Goal: Task Accomplishment & Management: Use online tool/utility

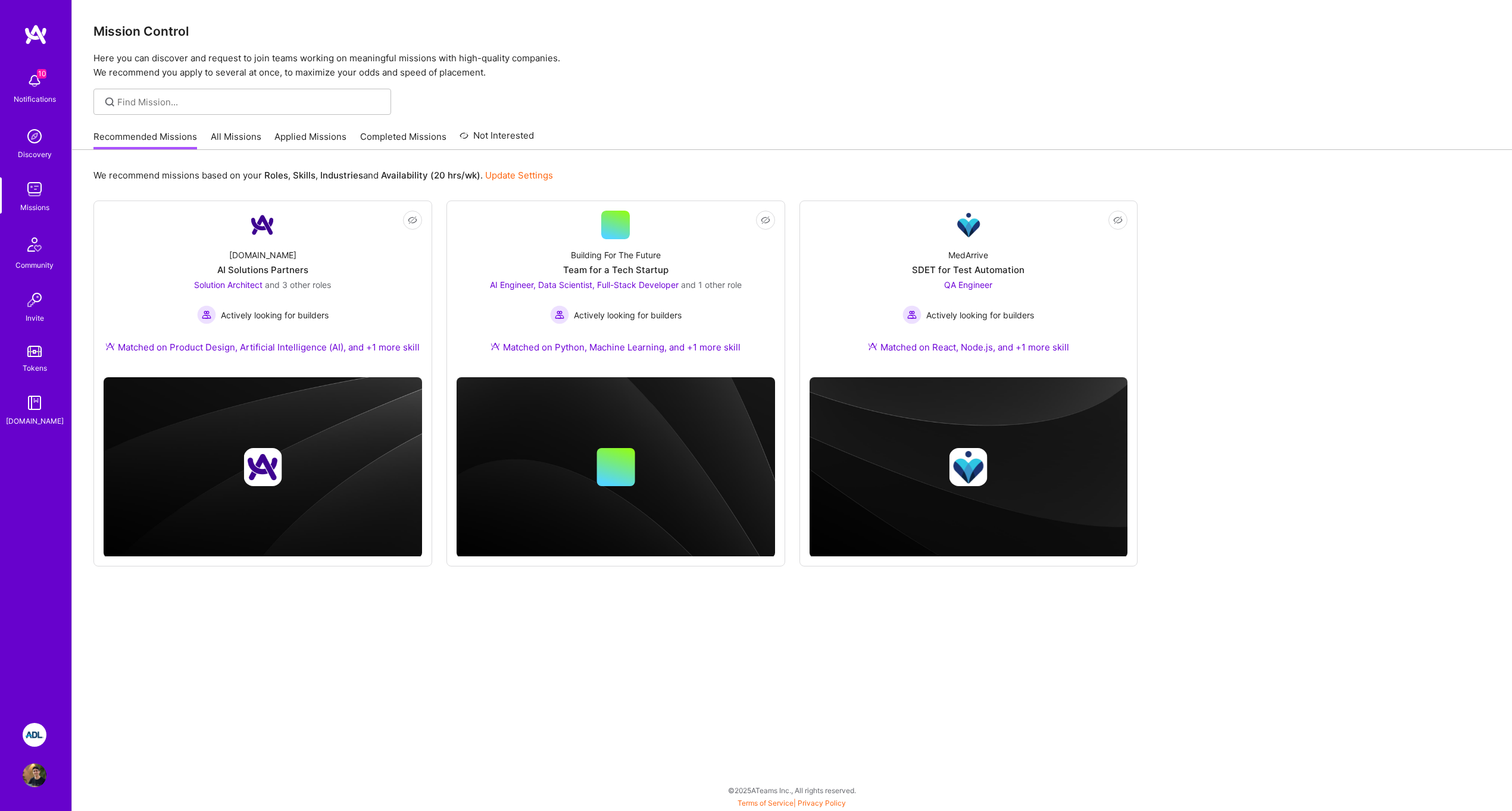
click at [37, 735] on img at bounding box center [34, 735] width 24 height 24
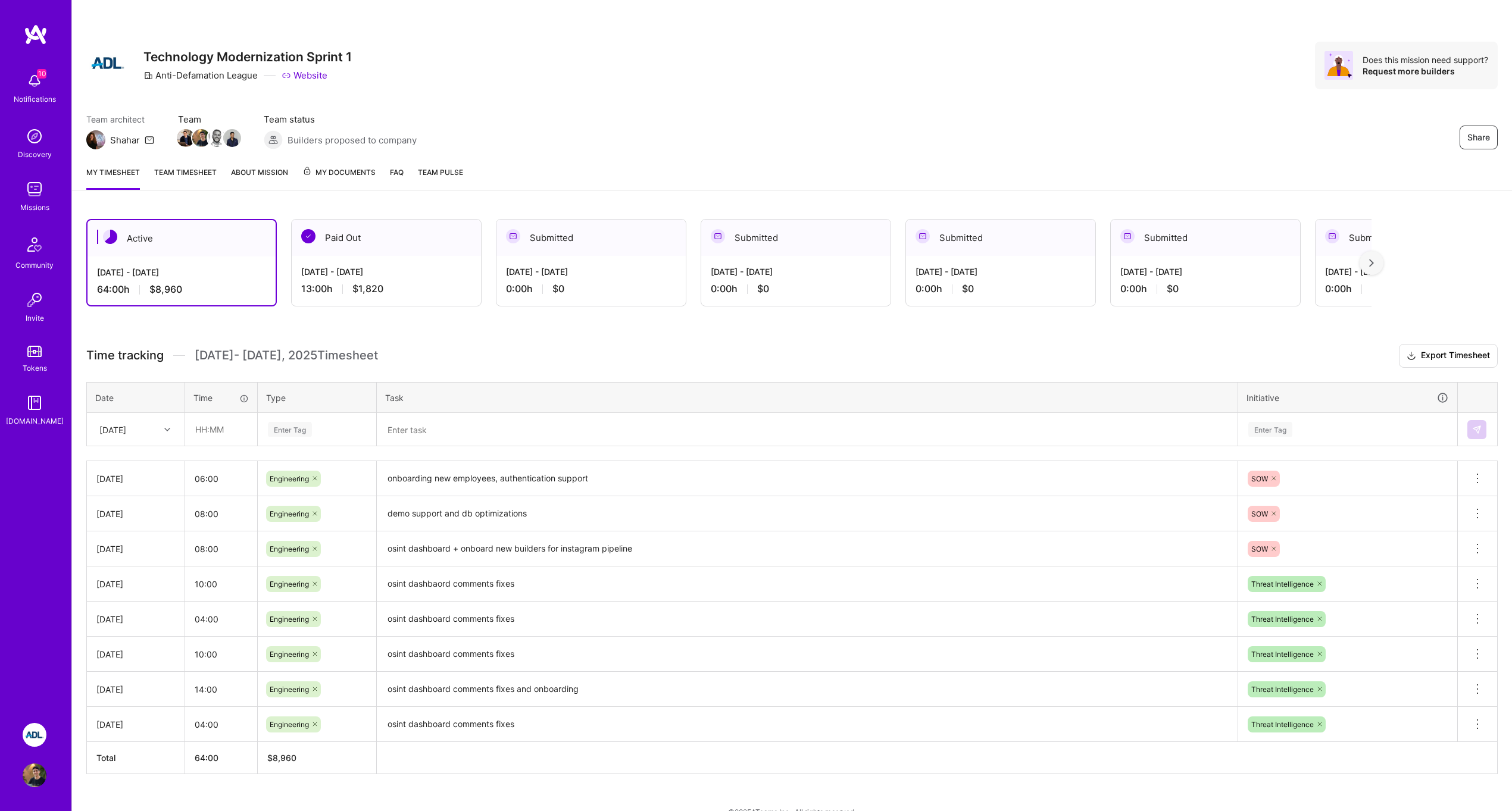
click at [126, 431] on div "[DATE]" at bounding box center [113, 429] width 27 height 13
click at [141, 611] on div "[DATE]" at bounding box center [135, 615] width 96 height 22
click at [215, 439] on input "text" at bounding box center [221, 429] width 71 height 32
type input "08:00"
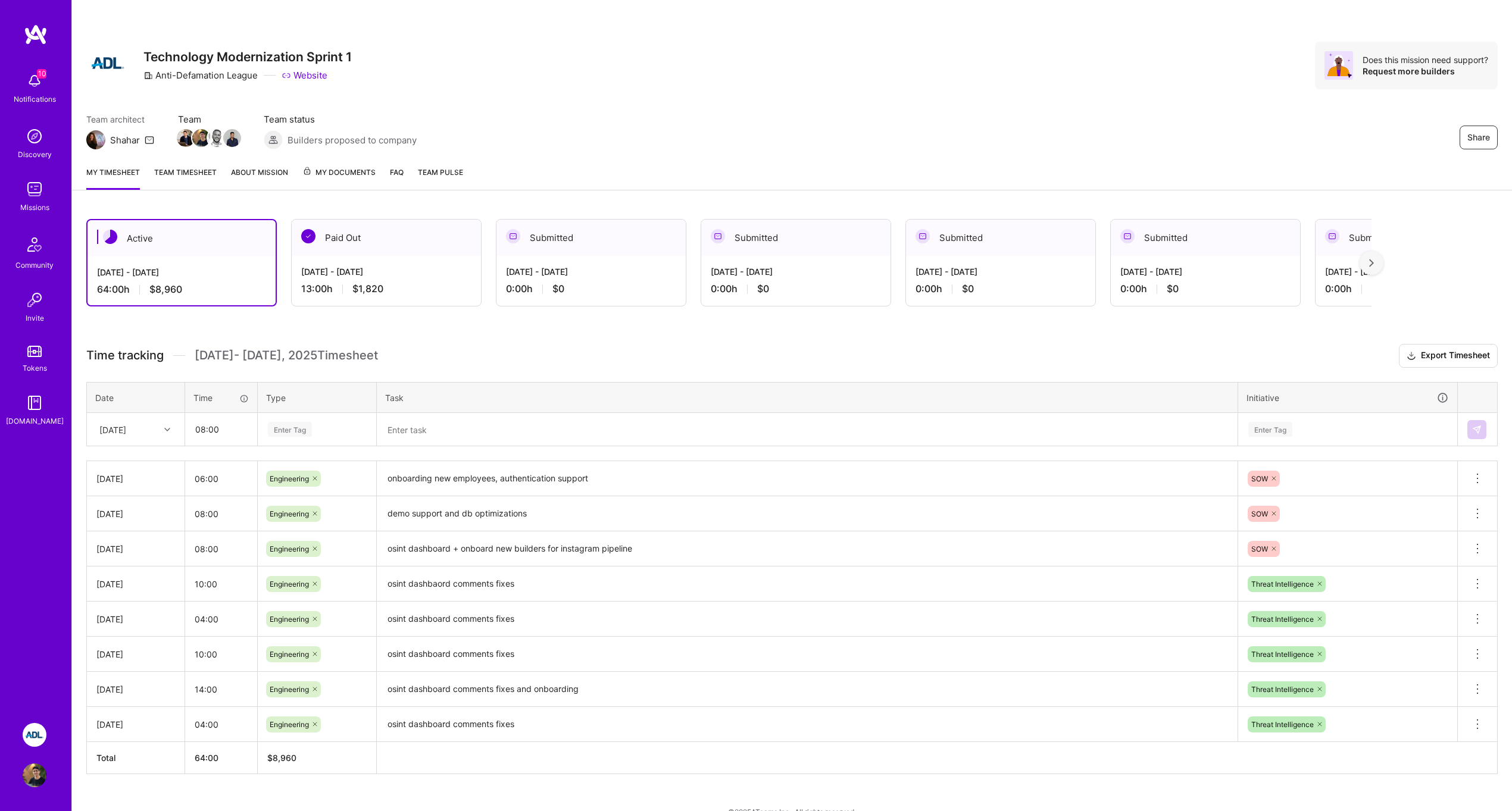
click at [325, 420] on div "Enter Tag" at bounding box center [317, 429] width 117 height 31
click at [309, 547] on span "Engineering" at bounding box center [290, 553] width 51 height 16
click at [448, 425] on textarea at bounding box center [807, 429] width 858 height 31
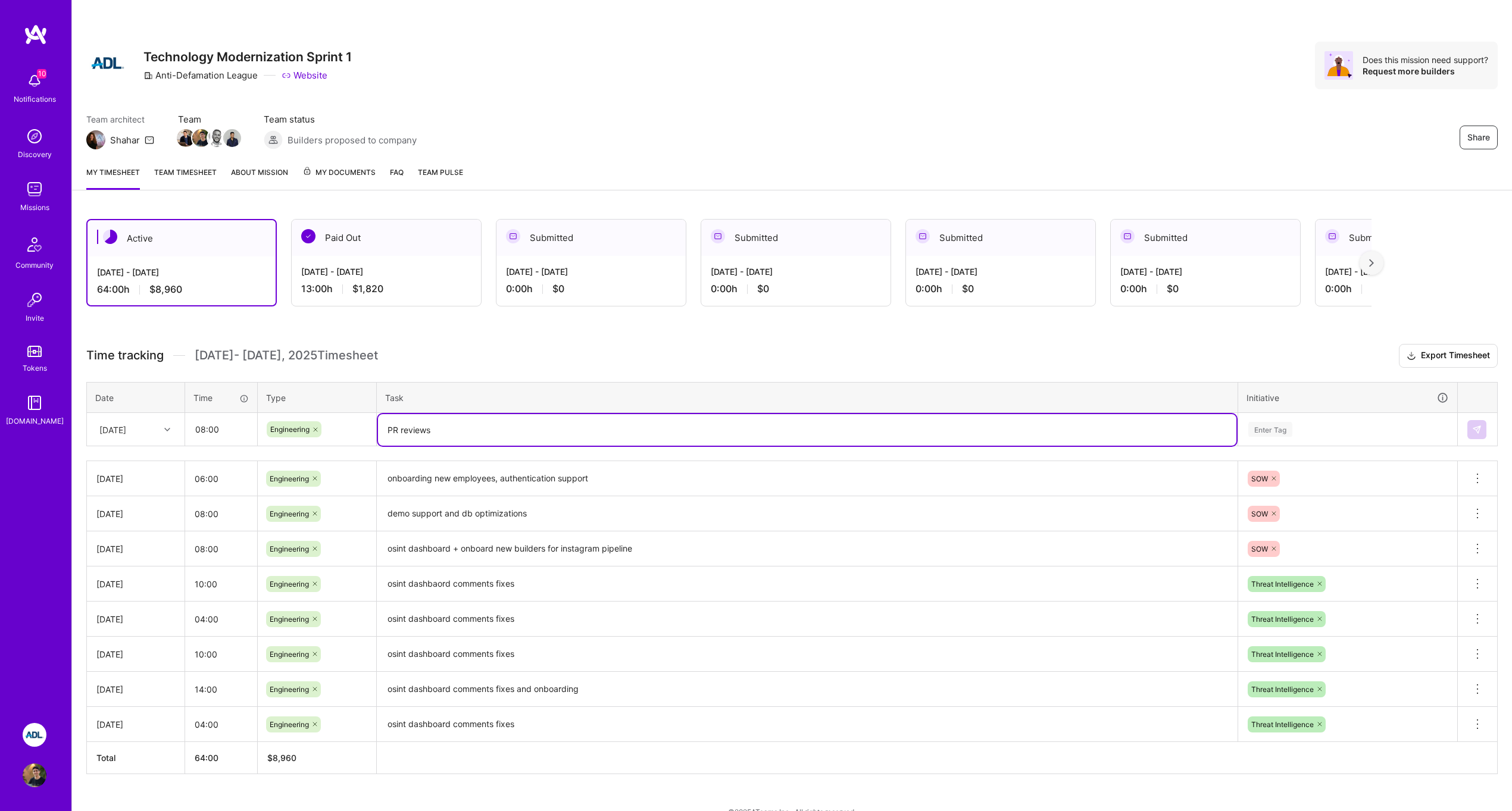
type textarea "PR reviews"
click at [1275, 423] on div "Enter Tag" at bounding box center [1269, 429] width 44 height 18
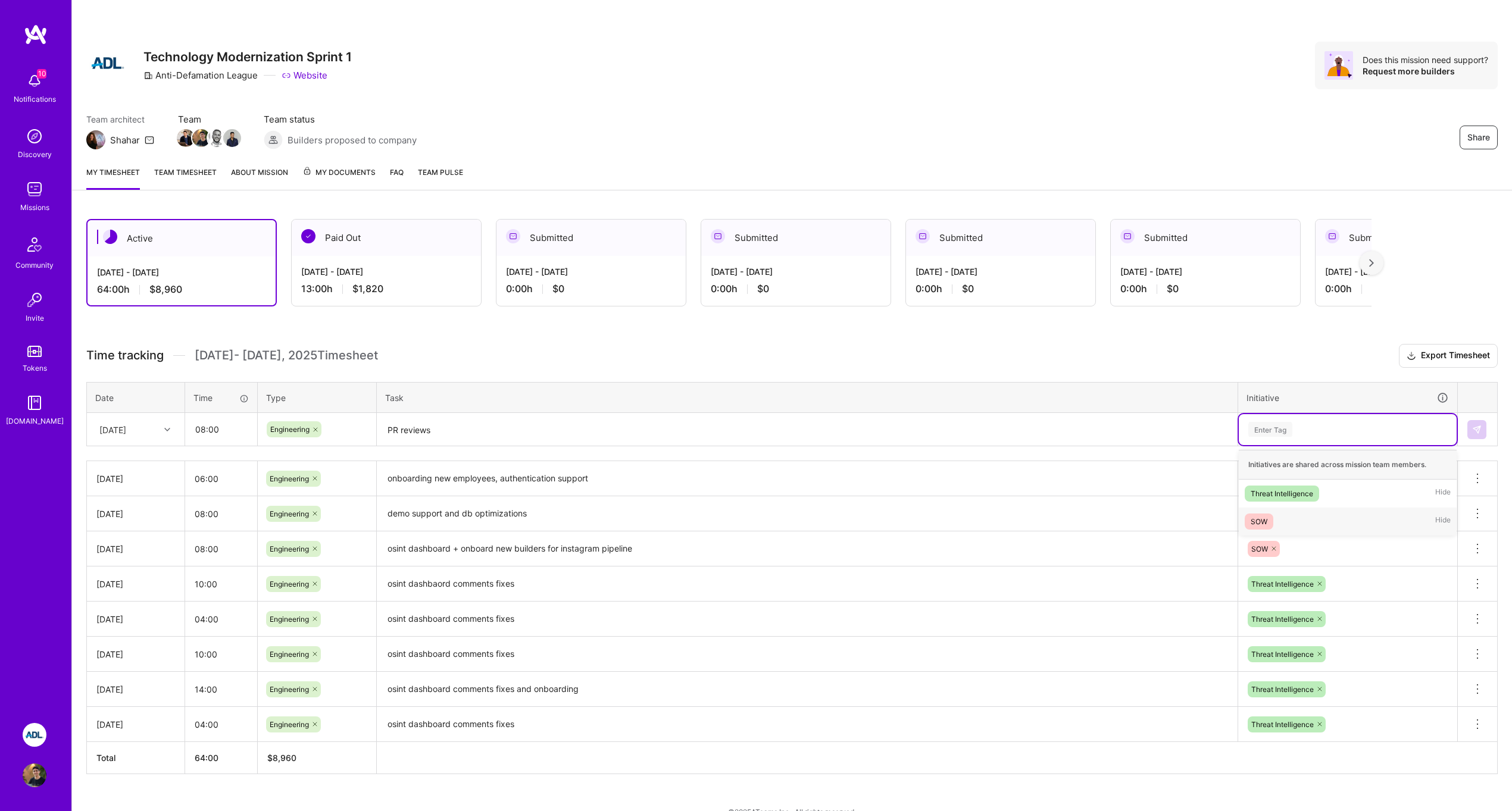
click at [1287, 518] on div "SOW Hide" at bounding box center [1347, 521] width 218 height 28
click at [1479, 433] on img at bounding box center [1477, 429] width 10 height 10
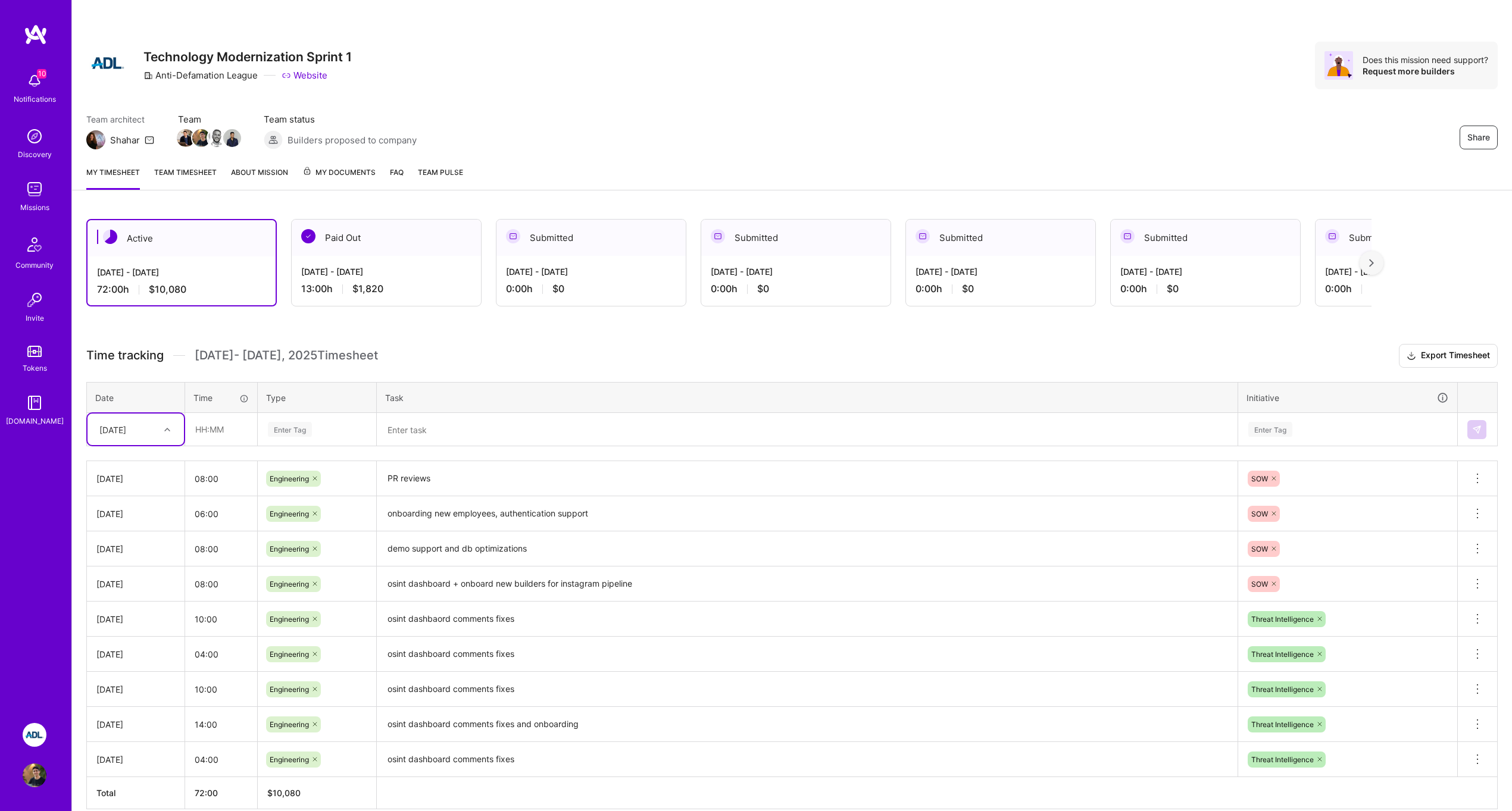
scroll to position [56, 0]
